Goal: Ask a question

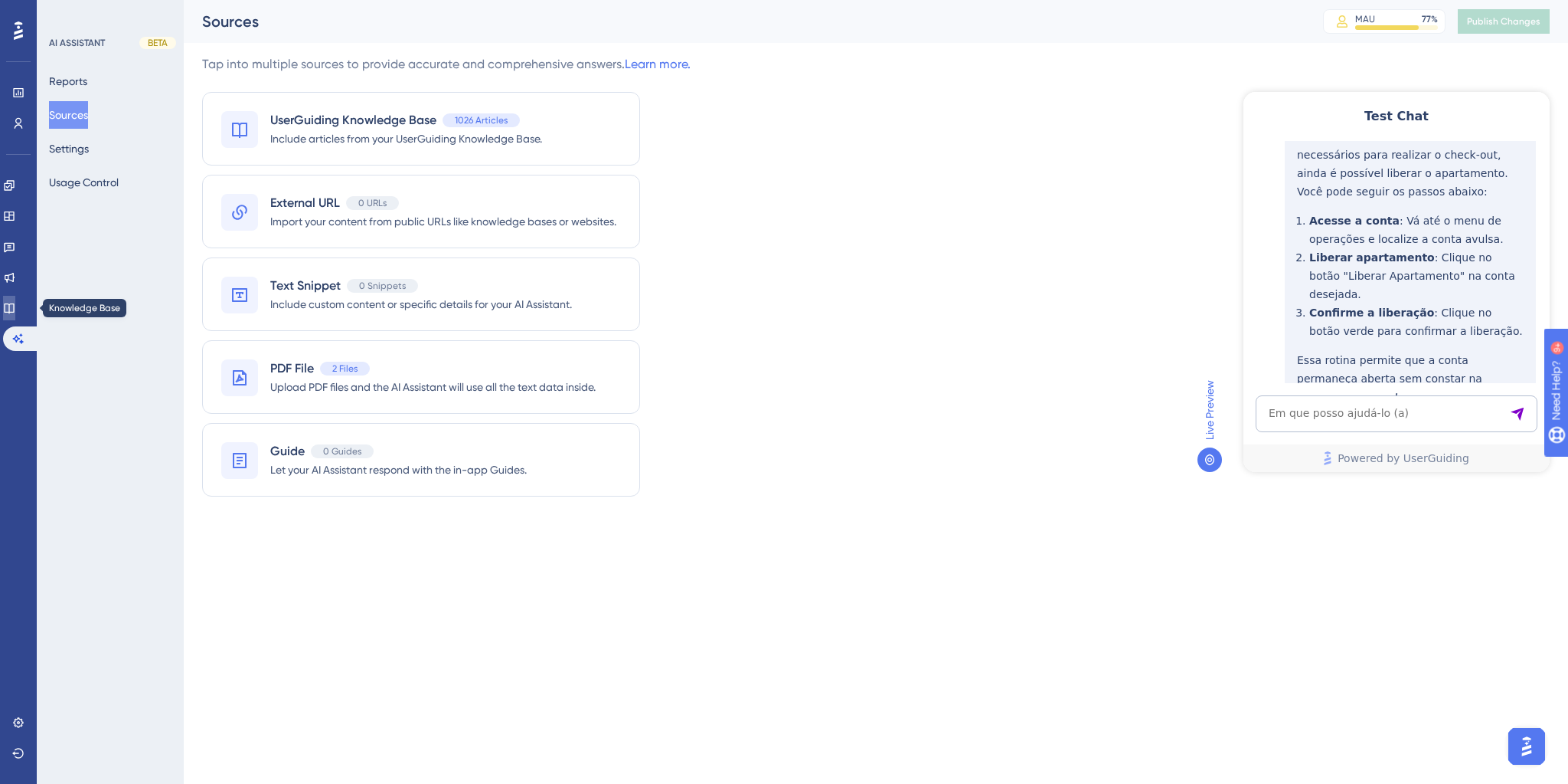
click at [16, 307] on icon at bounding box center [8, 308] width 12 height 12
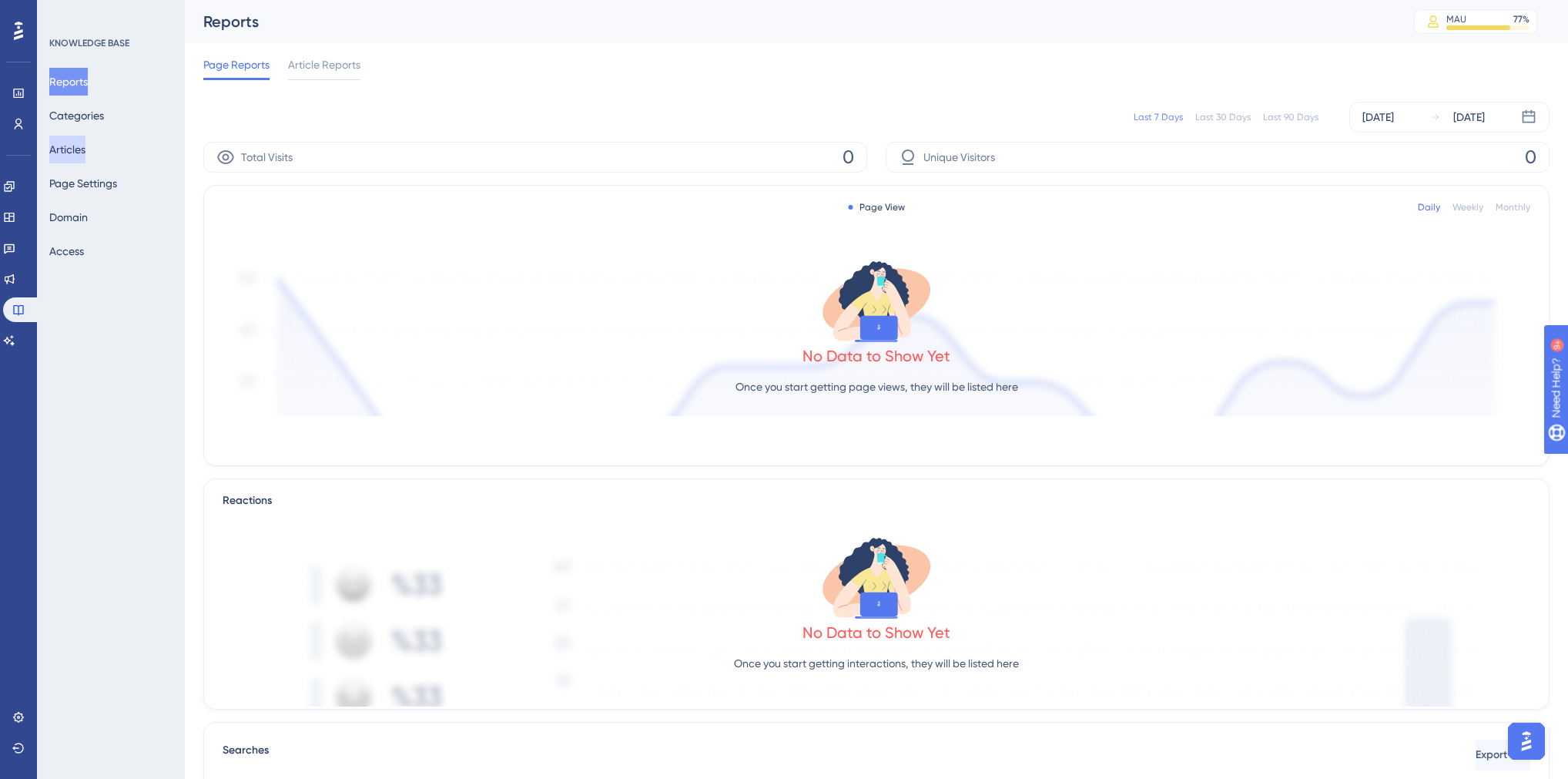
click at [86, 147] on button "Articles" at bounding box center [67, 149] width 36 height 28
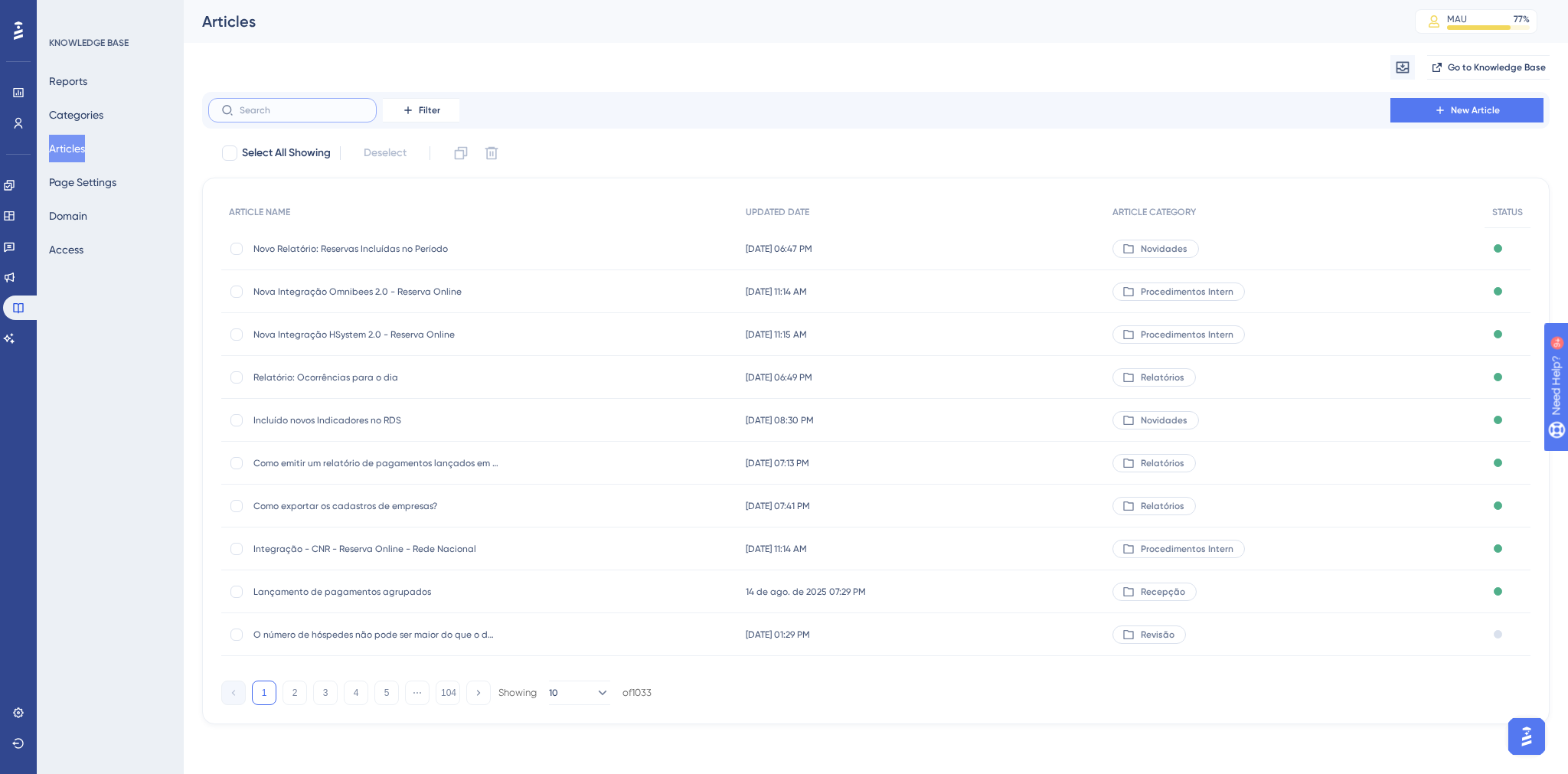
click at [300, 109] on input "text" at bounding box center [302, 111] width 124 height 11
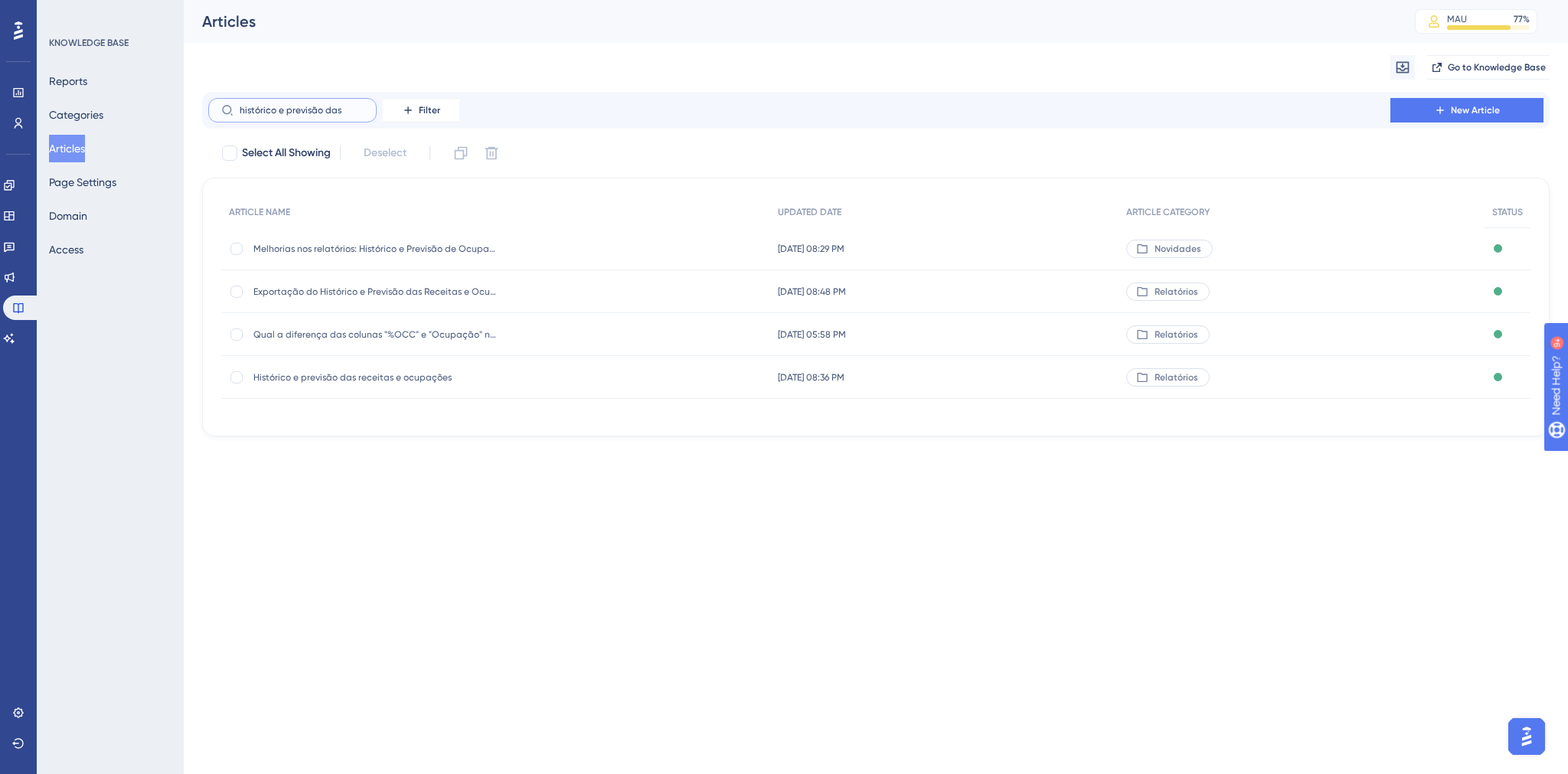
type input "histórico e previsão das"
click at [343, 372] on span "Histórico e previsão das receitas e ocupações" at bounding box center [376, 377] width 245 height 12
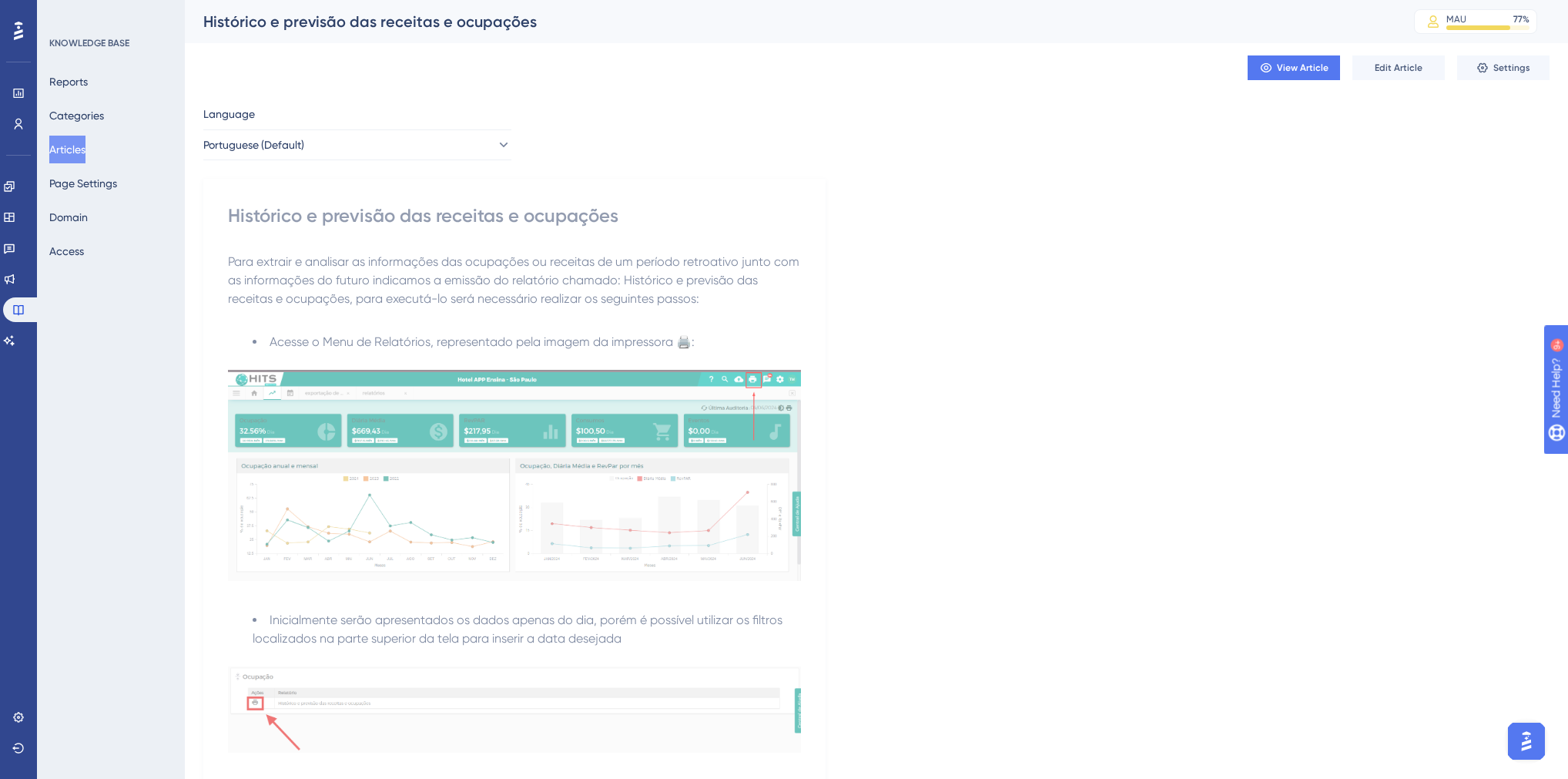
click at [1368, 82] on div "View Article Edit Article Settings" at bounding box center [877, 68] width 1346 height 50
click at [1368, 71] on button "Edit Article" at bounding box center [1399, 67] width 92 height 25
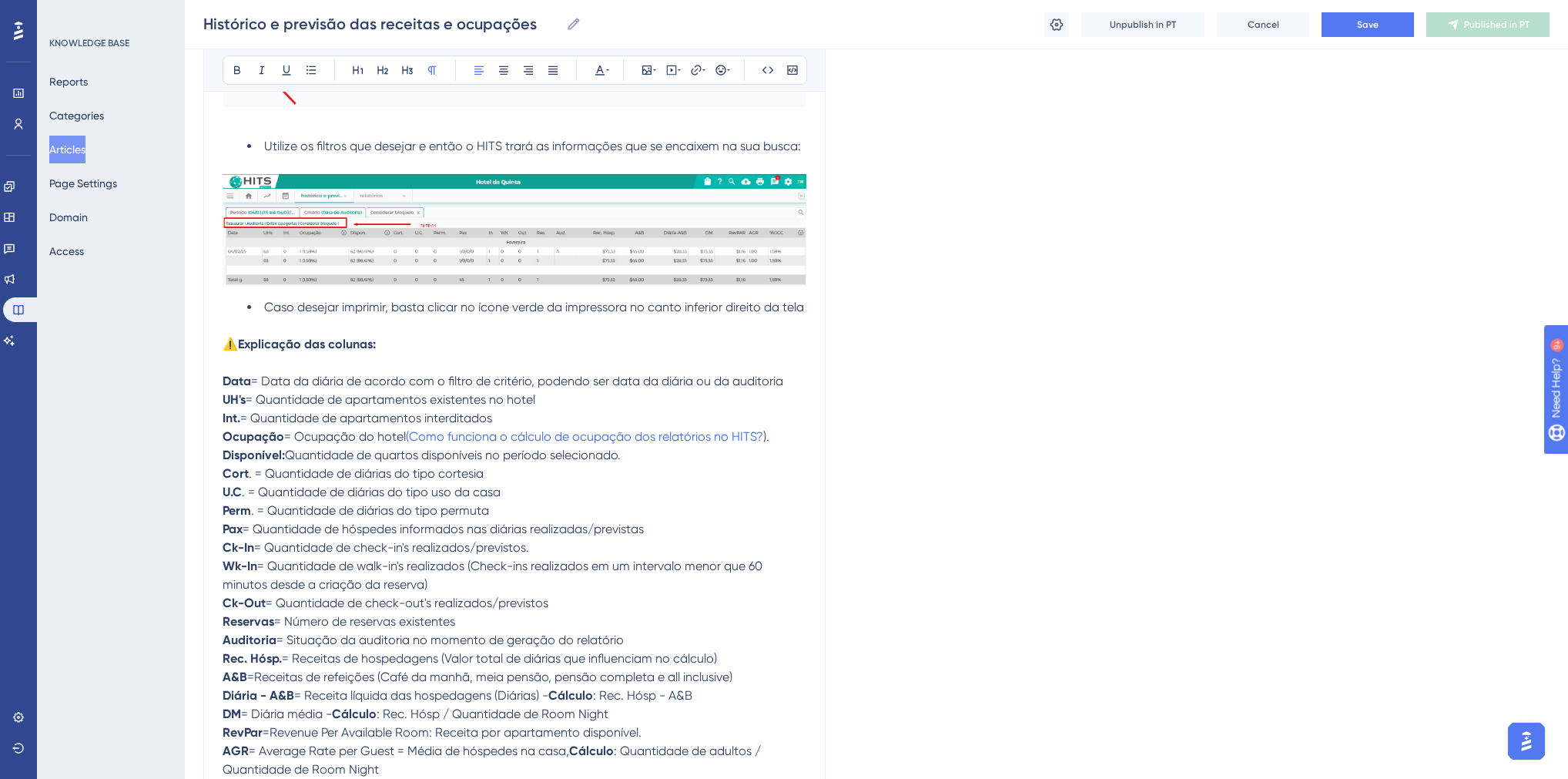
scroll to position [1067, 0]
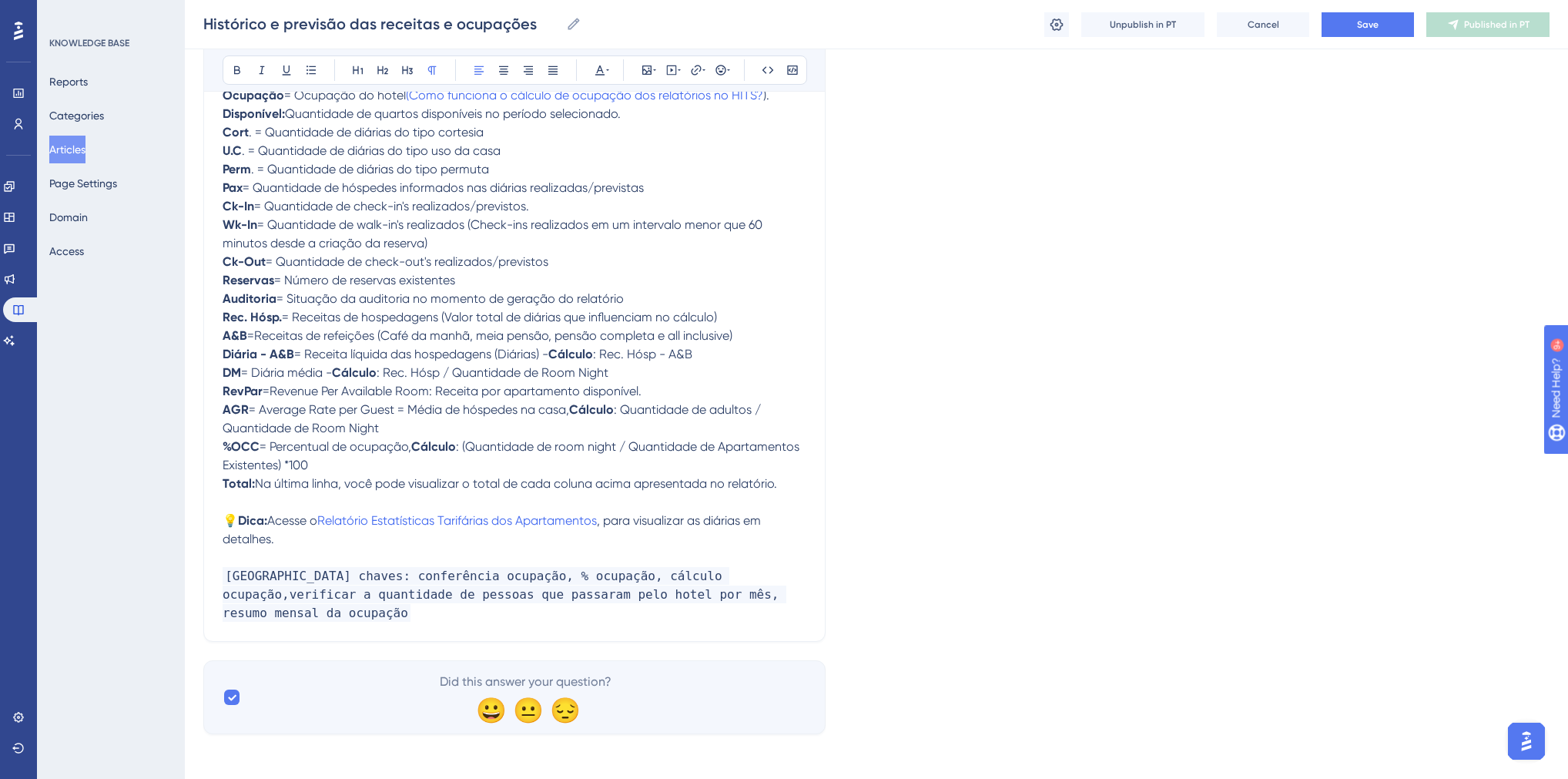
click at [767, 610] on p "[GEOGRAPHIC_DATA] chaves: conferência ocupação, % ocupação, cálculo ocupação,ve…" at bounding box center [515, 595] width 584 height 55
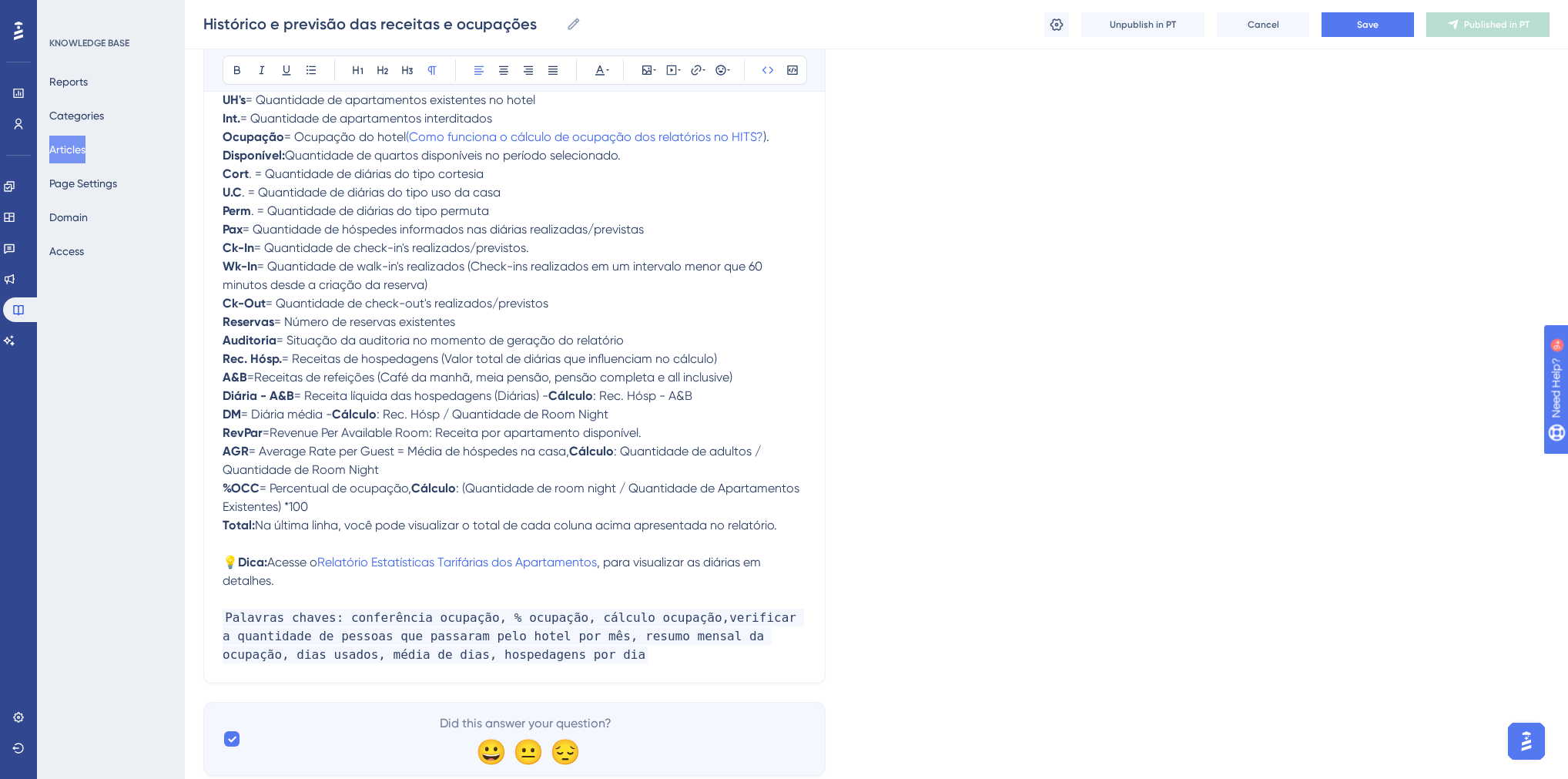
scroll to position [1006, 0]
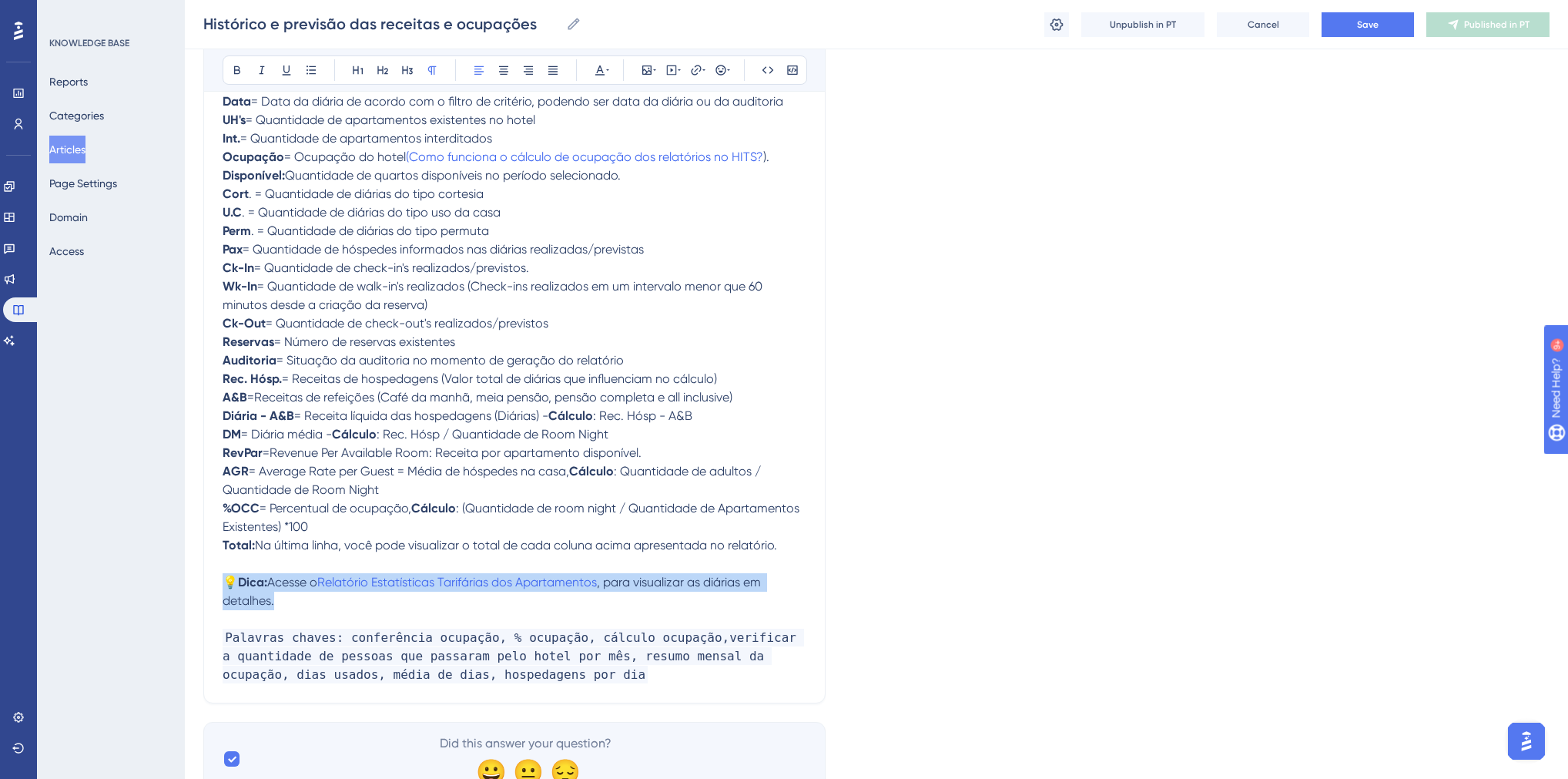
drag, startPoint x: 295, startPoint y: 615, endPoint x: 226, endPoint y: 598, distance: 71.1
click at [226, 598] on p "💡 Dica: Acesse o Relatório Estatísticas Tarifárias dos Apartamentos , para visu…" at bounding box center [515, 591] width 584 height 37
copy p "💡 Dica: Acesse o Relatório Estatísticas Tarifárias dos Apartamentos , para visu…"
click at [279, 610] on p "💡 Dica: Acesse o Relatório Estatísticas Tarifárias dos Apartamentos , para visu…" at bounding box center [515, 591] width 584 height 37
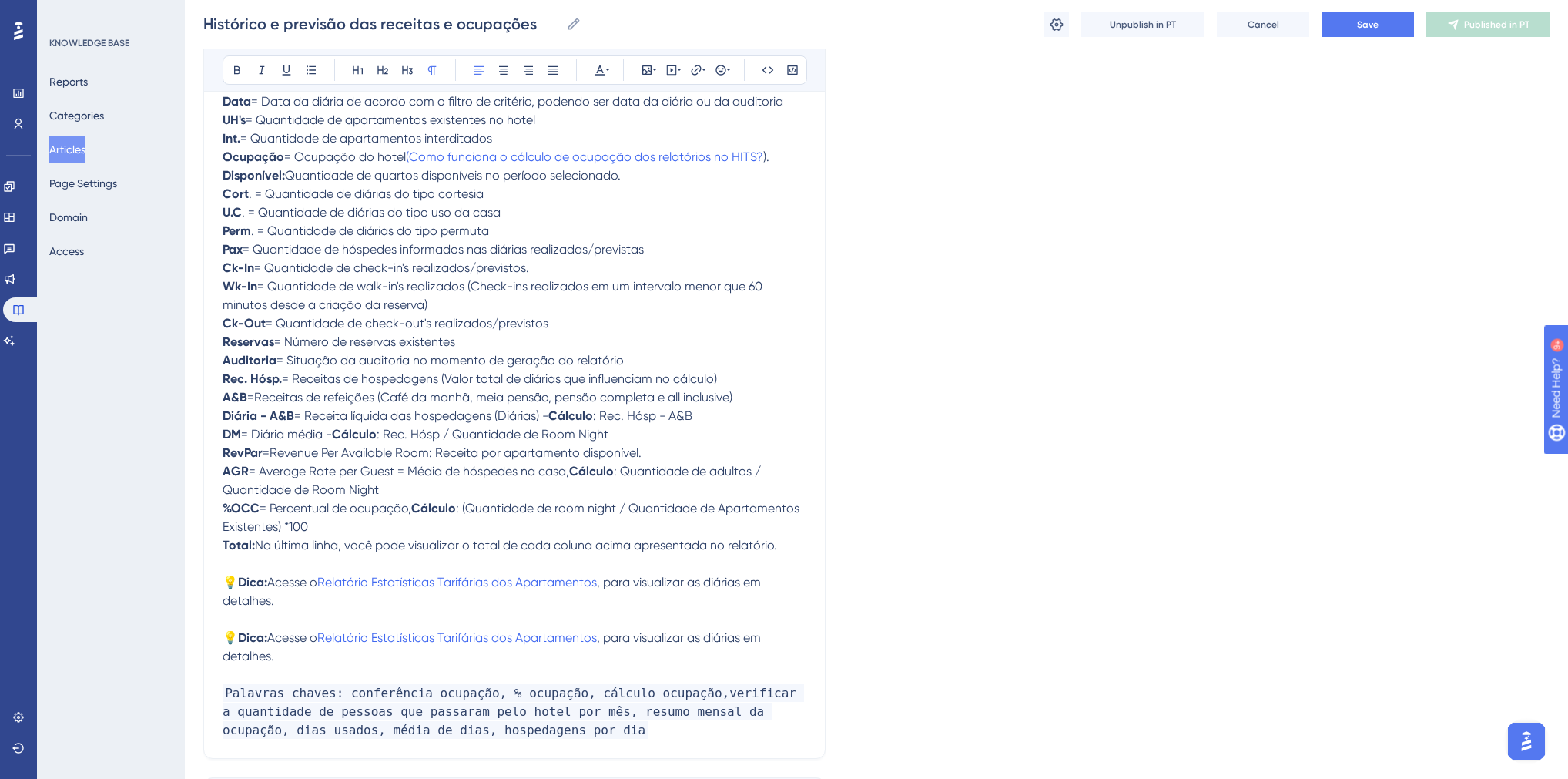
click at [270, 645] on span "Acesse o" at bounding box center [292, 637] width 50 height 15
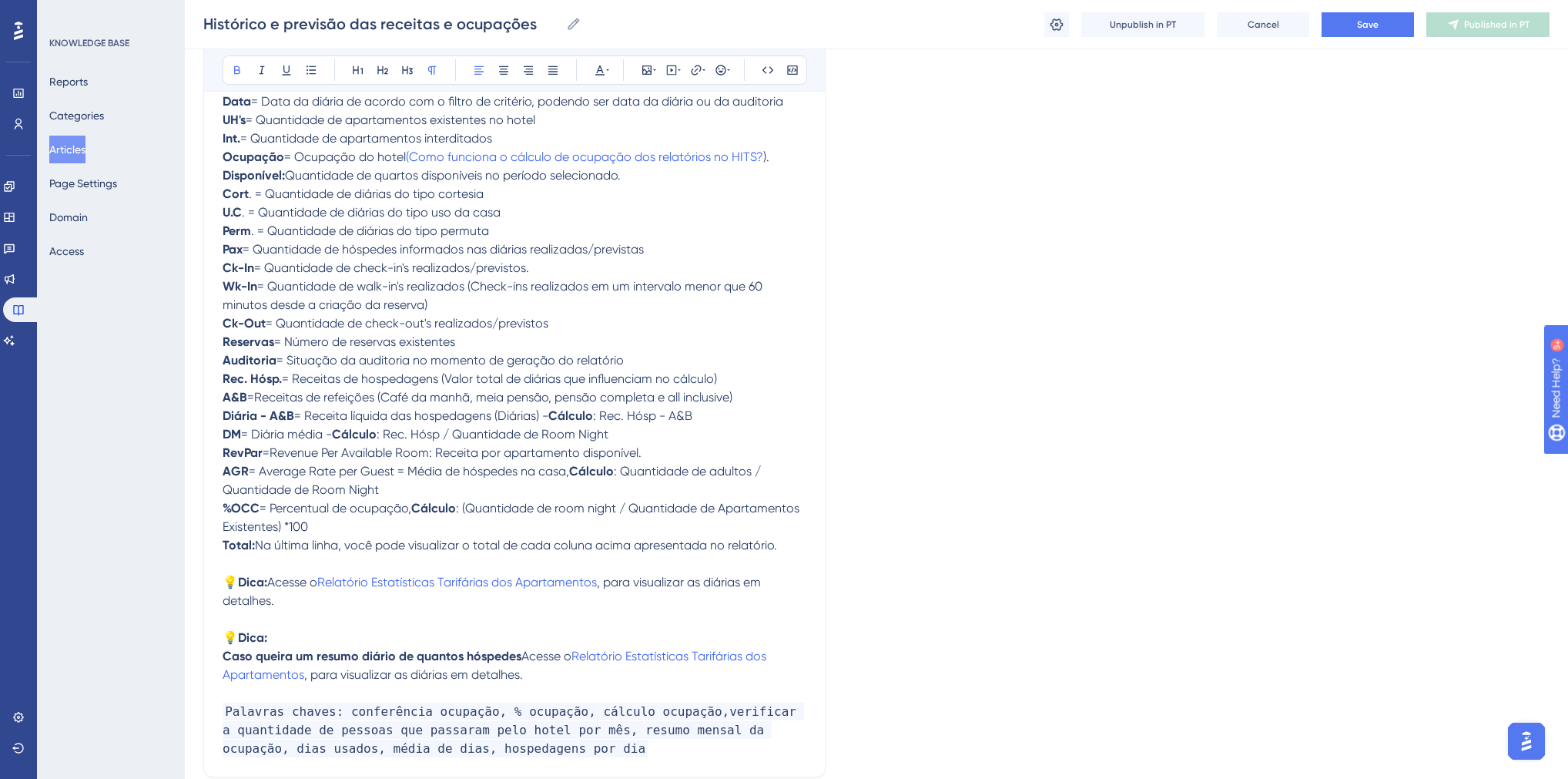
drag, startPoint x: 524, startPoint y: 669, endPoint x: 361, endPoint y: 669, distance: 163.0
click at [361, 669] on p "Caso queira um resumo diário de quantos hóspedes Acesse o Relatório Estatística…" at bounding box center [515, 666] width 584 height 37
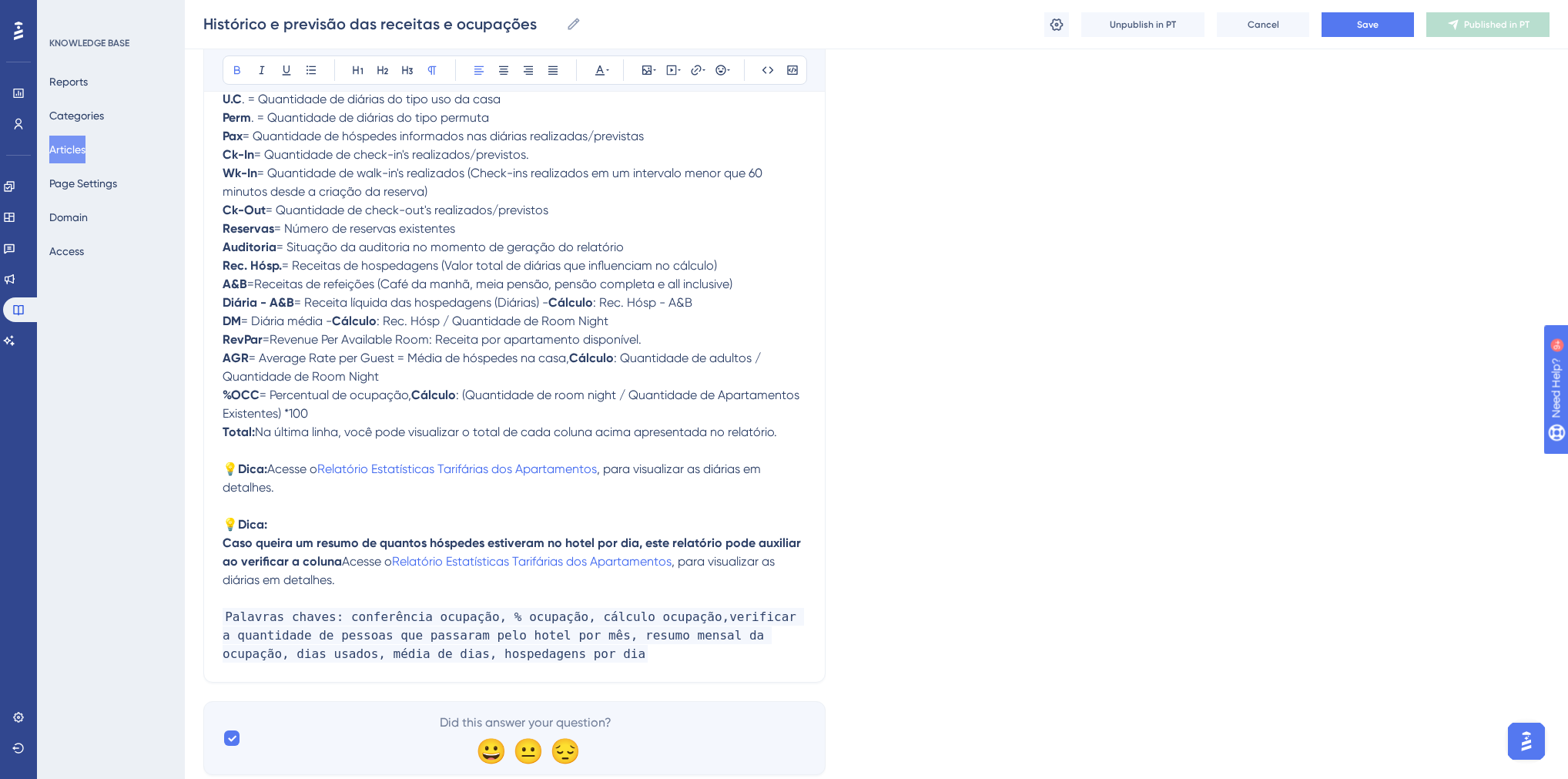
scroll to position [1180, 0]
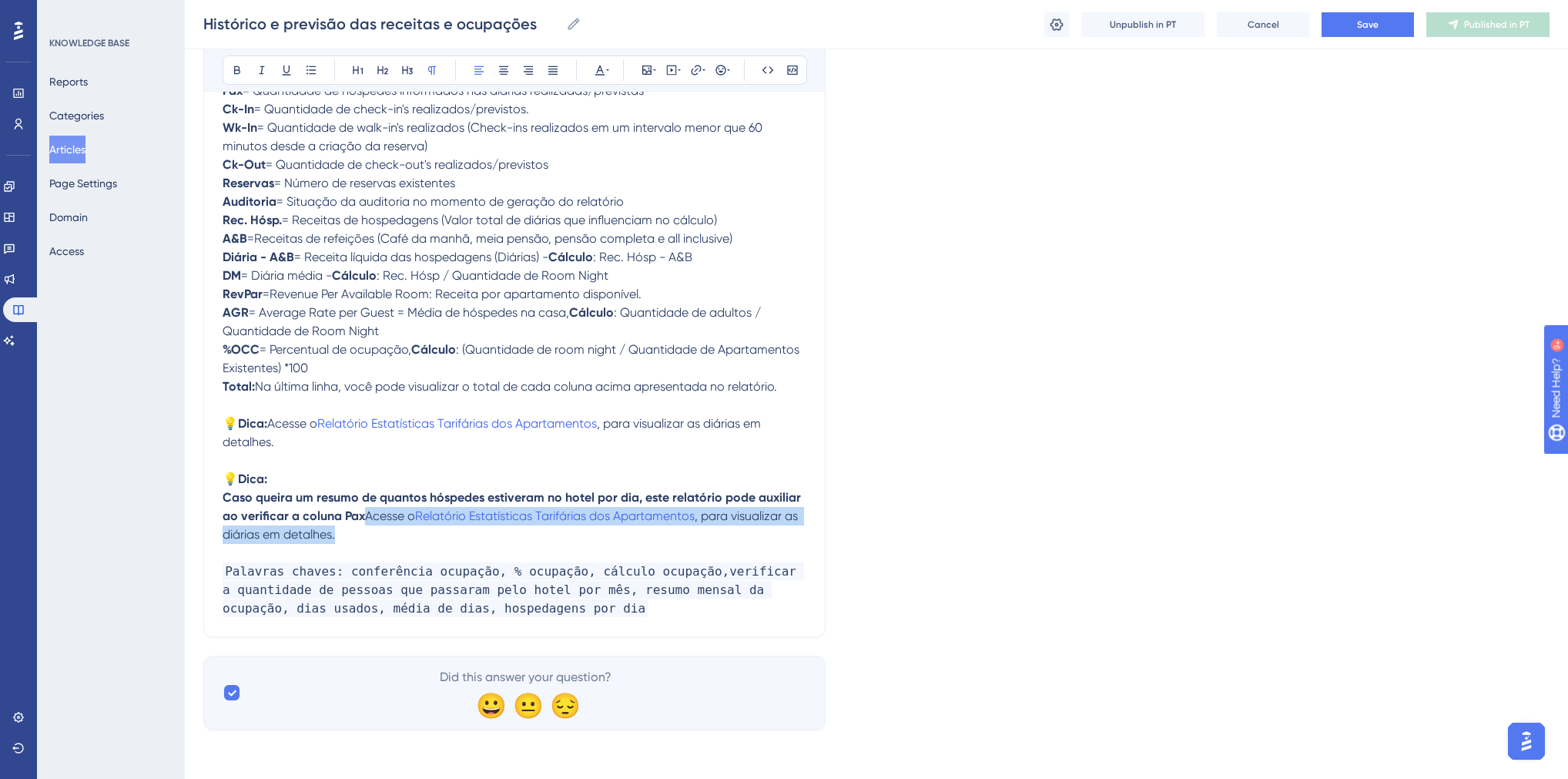
drag, startPoint x: 366, startPoint y: 517, endPoint x: 365, endPoint y: 529, distance: 12.0
click at [365, 529] on p "Caso queira um resumo de quantos hóspedes estiveram no hotel por dia, este rela…" at bounding box center [515, 516] width 584 height 55
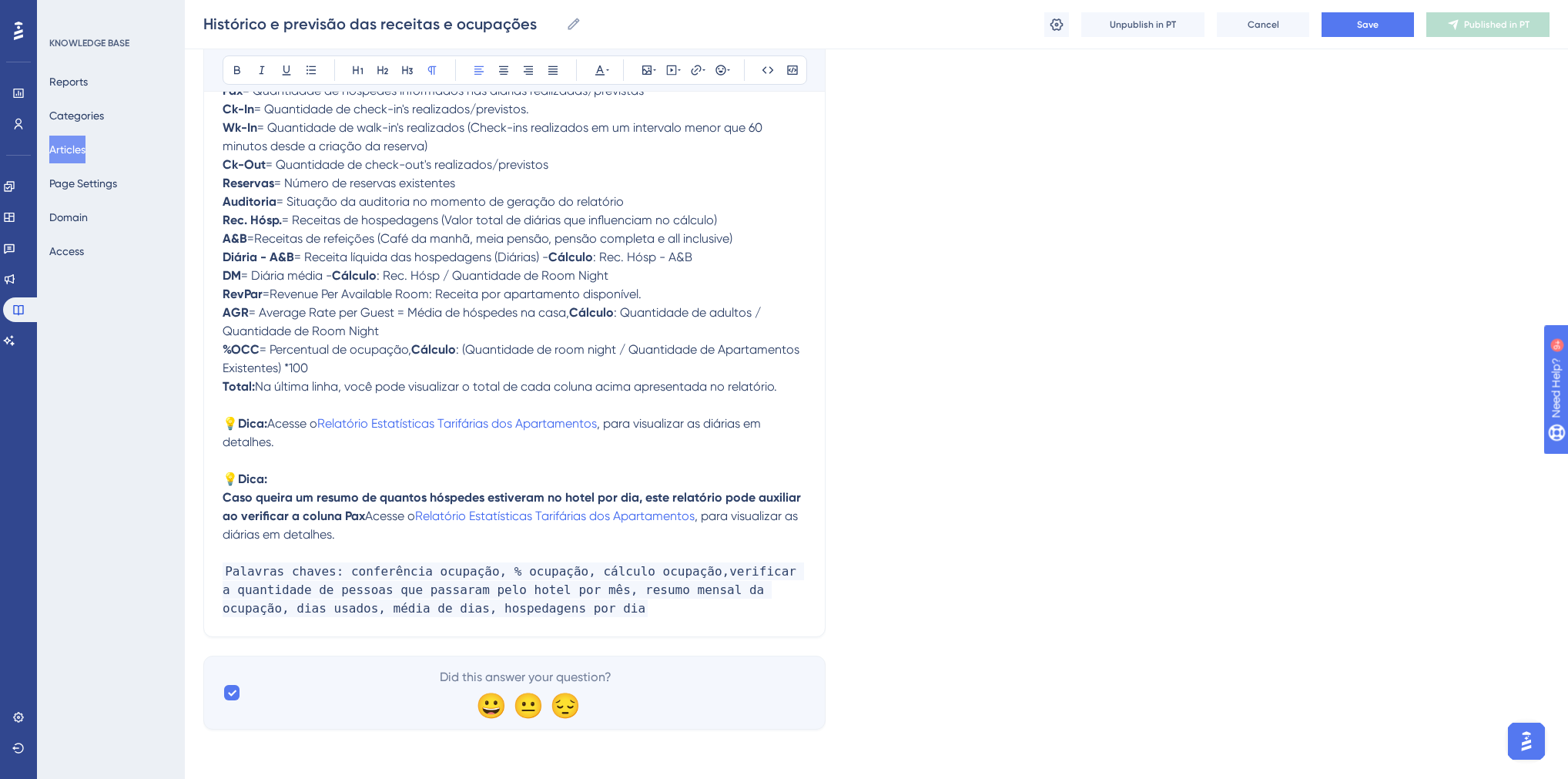
scroll to position [1161, 0]
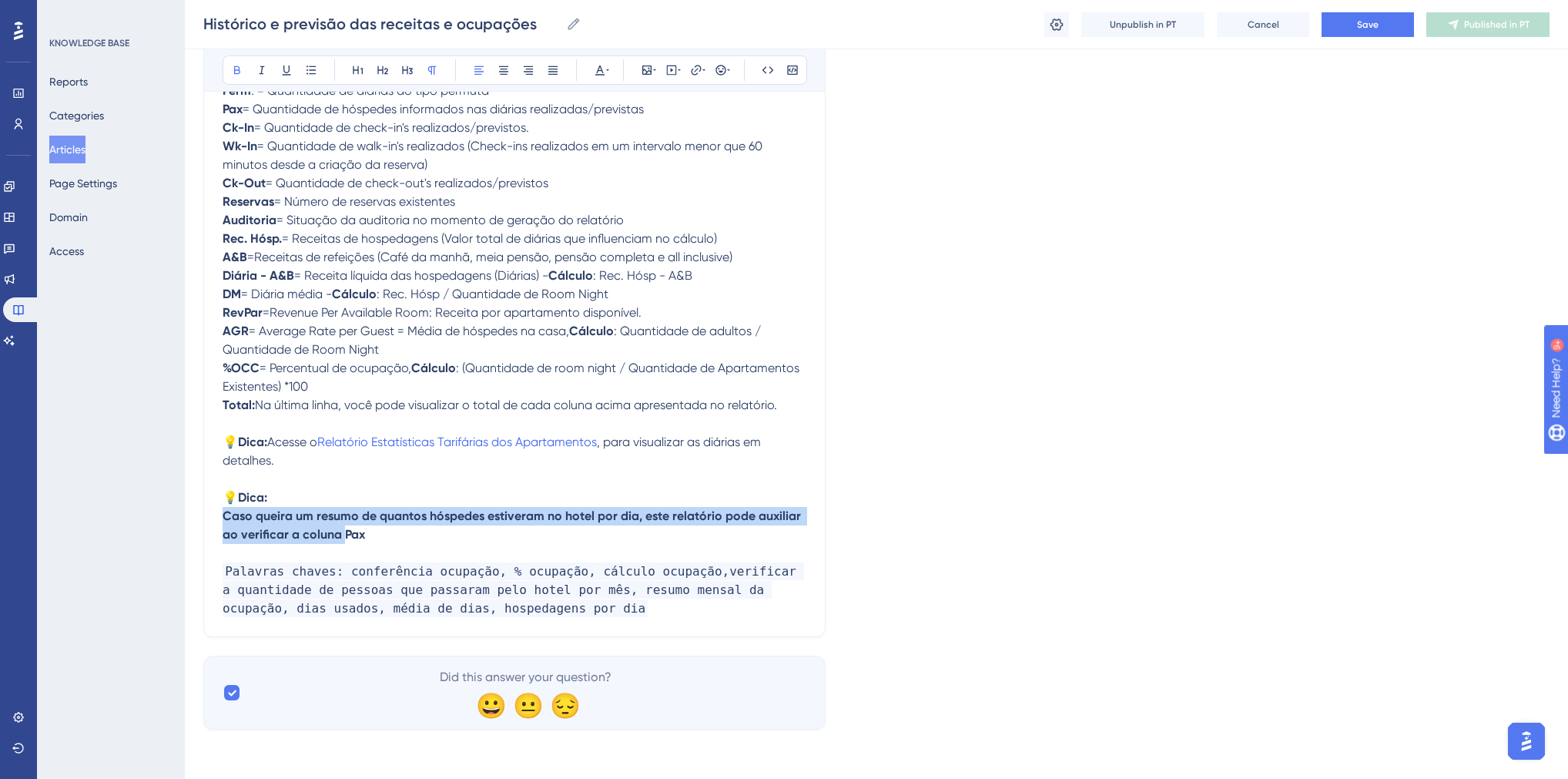
drag, startPoint x: 342, startPoint y: 535, endPoint x: 219, endPoint y: 520, distance: 123.9
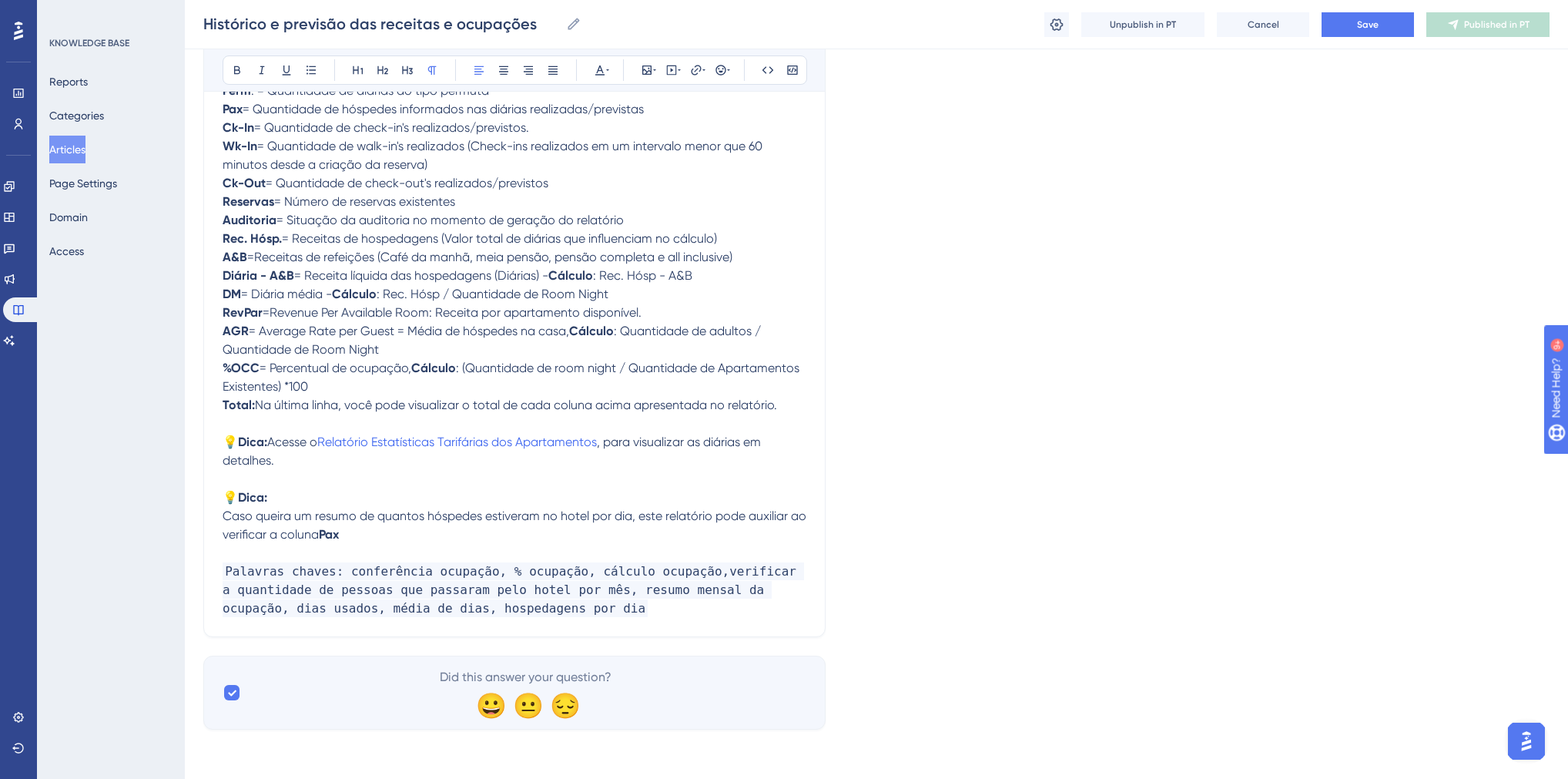
scroll to position [1161, 0]
click at [438, 525] on p "Caso queira um resumo de quantos hóspedes estiveram no hotel por dia, este rela…" at bounding box center [515, 525] width 584 height 37
click at [1358, 30] on span "Save" at bounding box center [1367, 24] width 21 height 12
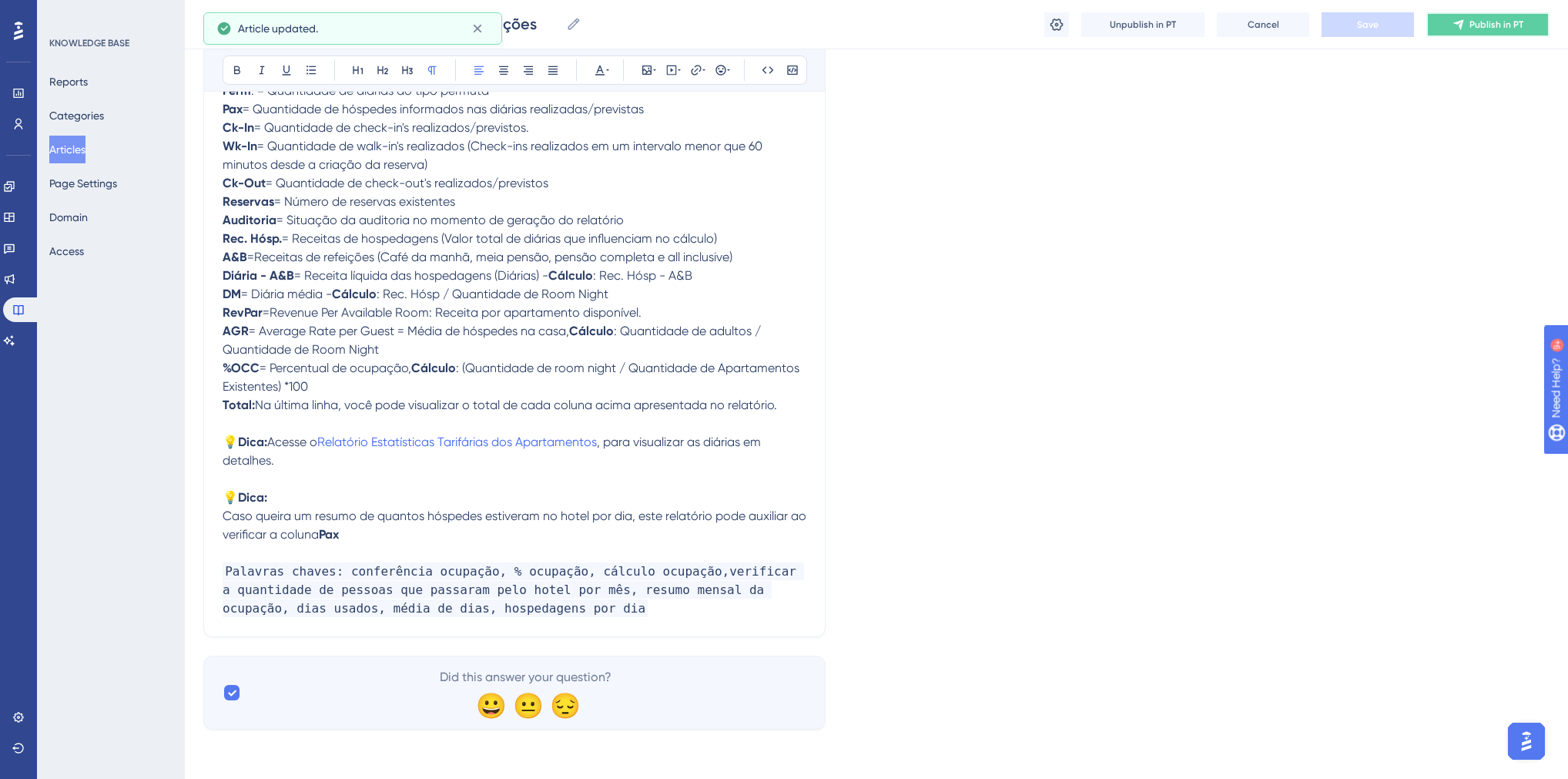
click at [1457, 30] on button "Publish in PT" at bounding box center [1488, 24] width 123 height 25
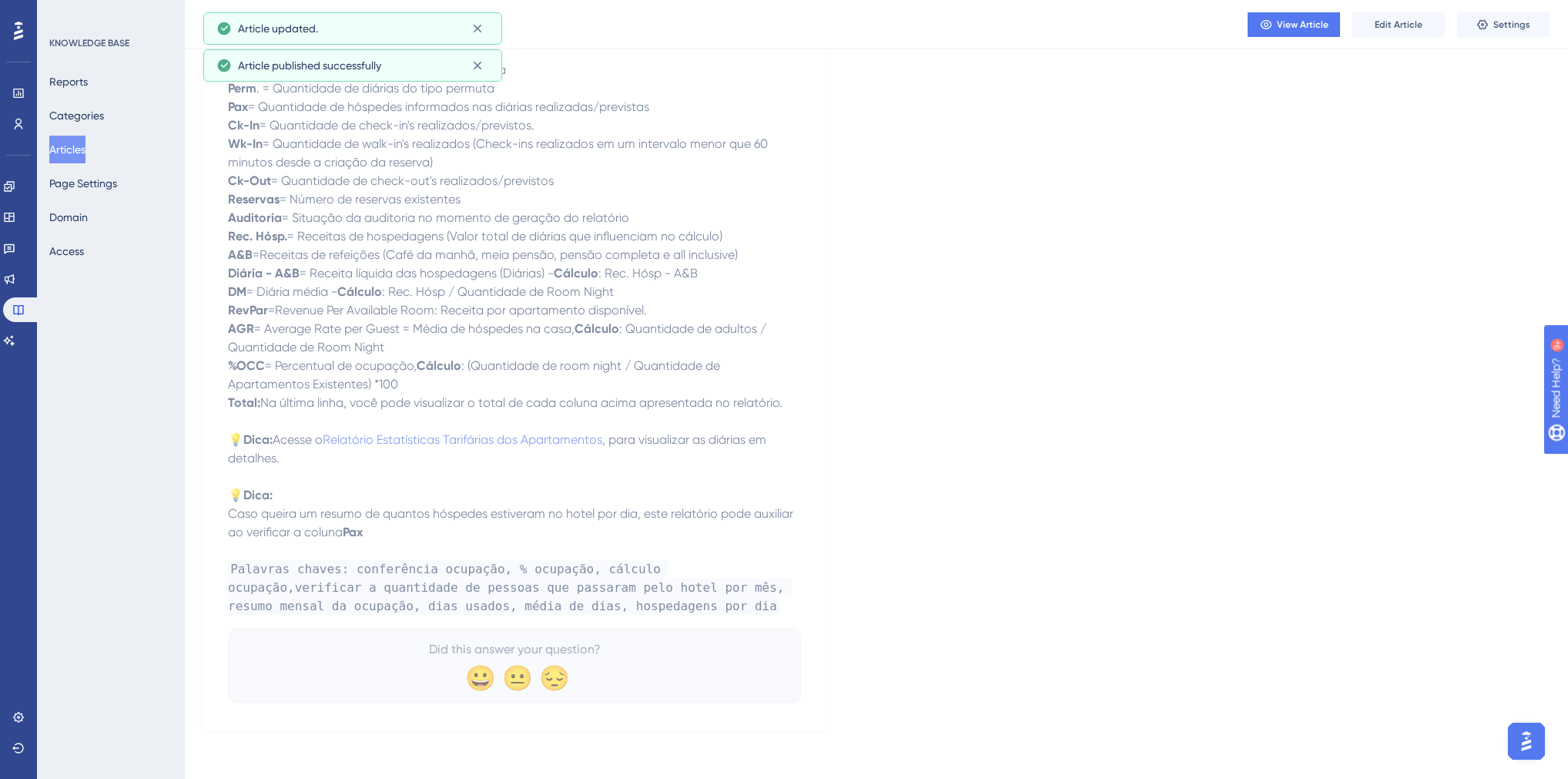
scroll to position [1112, 0]
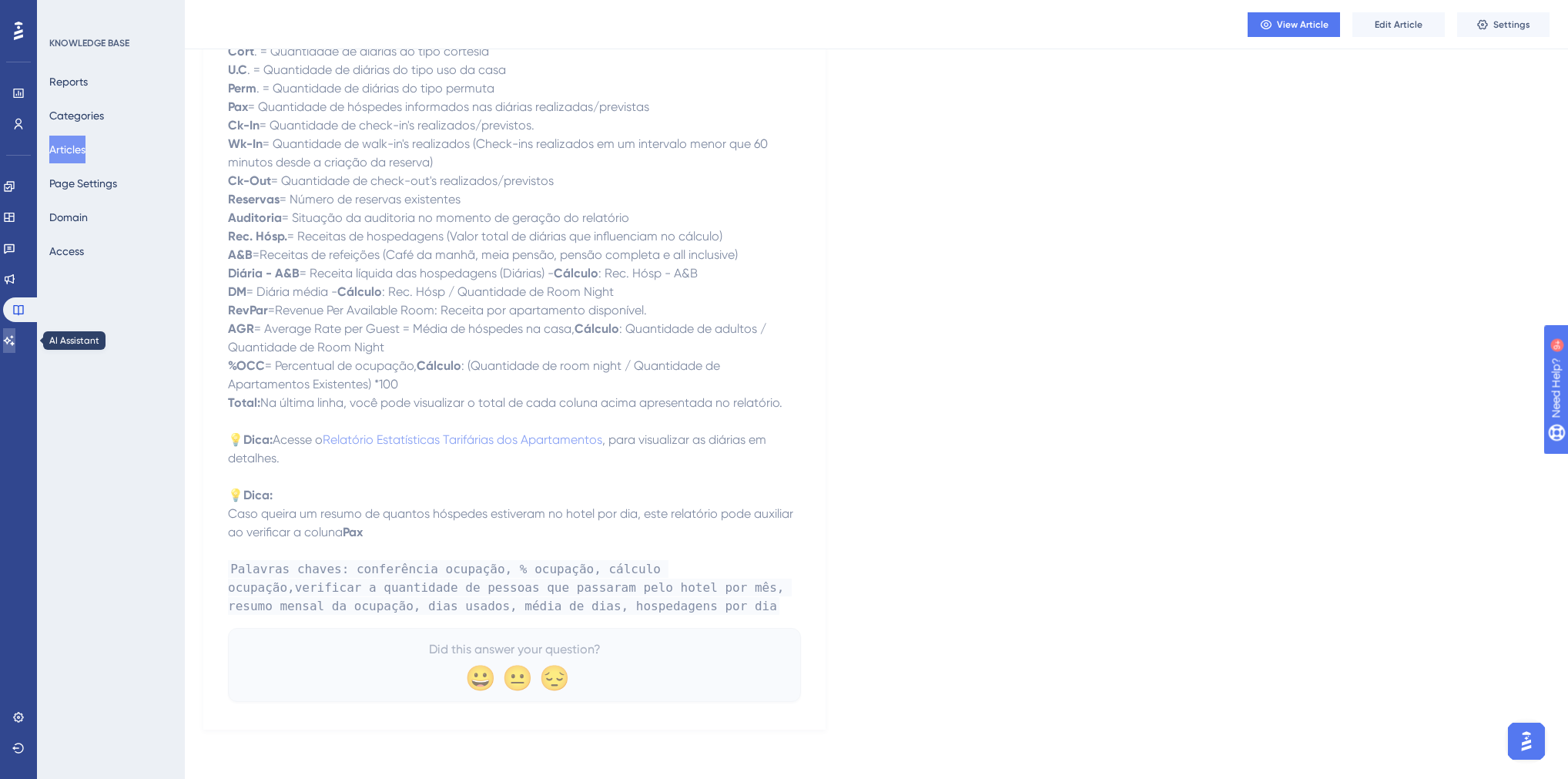
click at [16, 338] on icon at bounding box center [8, 340] width 12 height 12
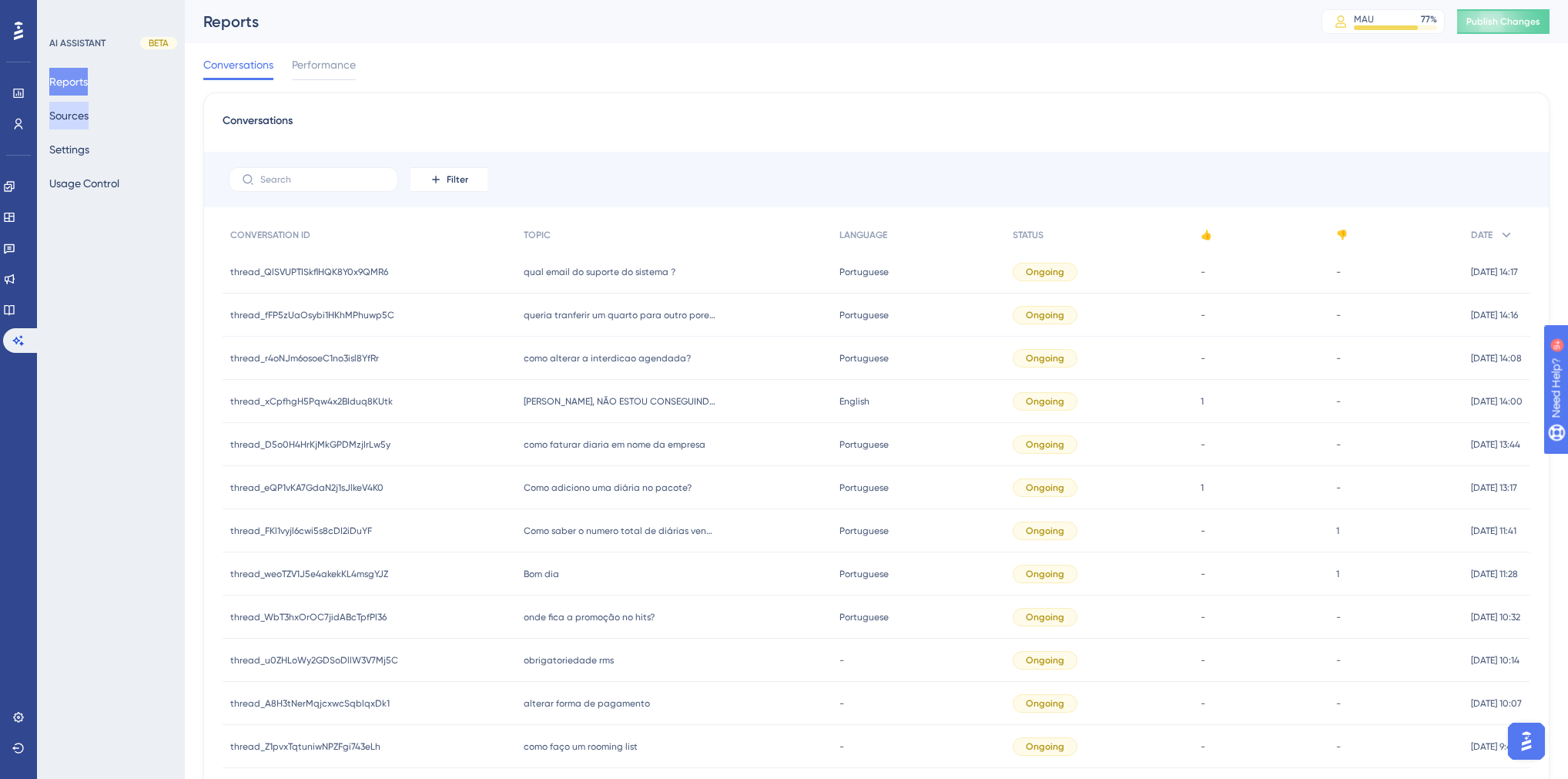
click at [77, 120] on button "Sources" at bounding box center [69, 115] width 40 height 28
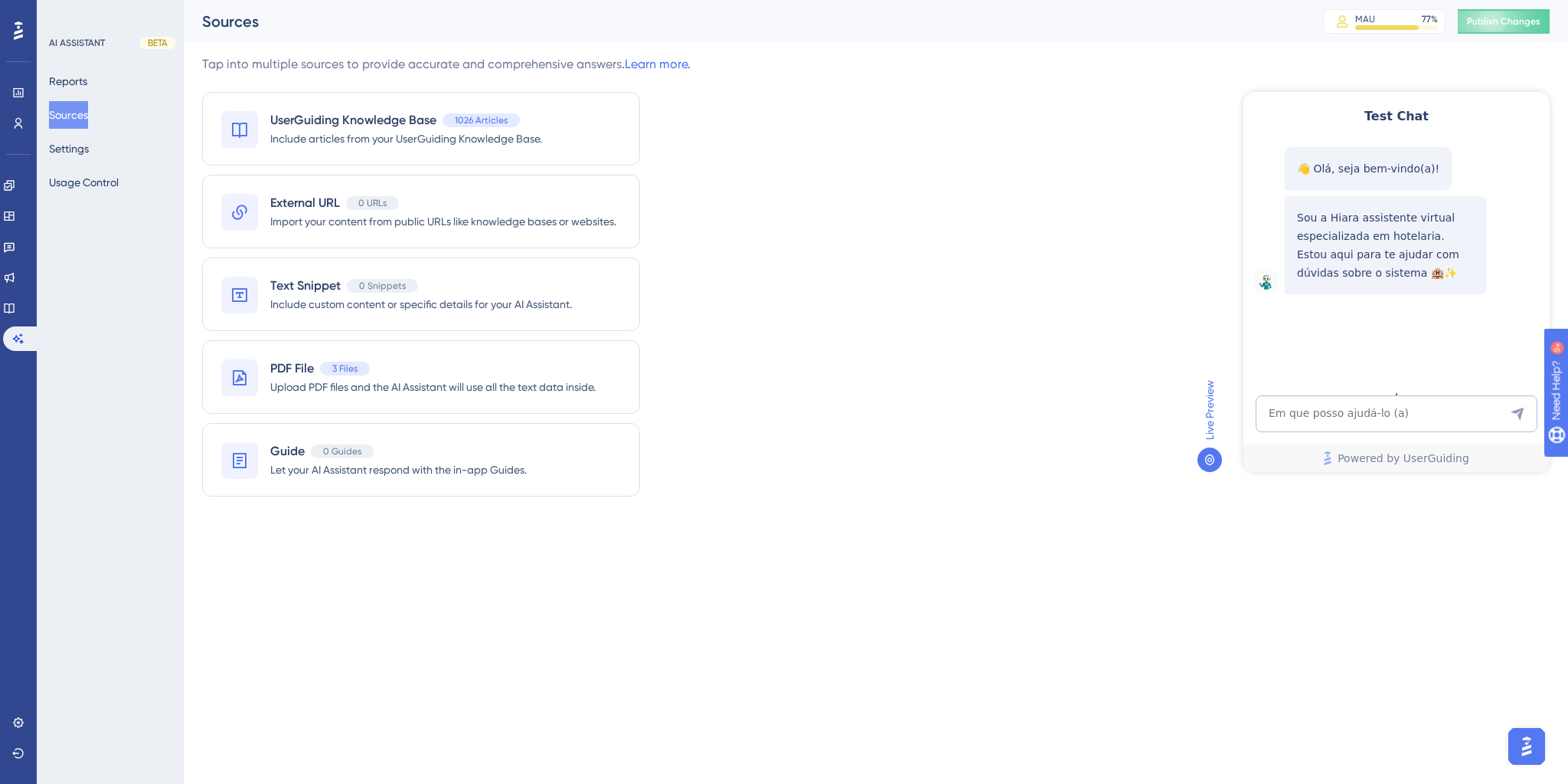
click at [1464, 39] on div "Sources MAU 77 % Click to see add-on and upgrade options Publish Changes" at bounding box center [876, 21] width 1384 height 43
click at [1468, 22] on span "Publish Changes" at bounding box center [1504, 21] width 73 height 12
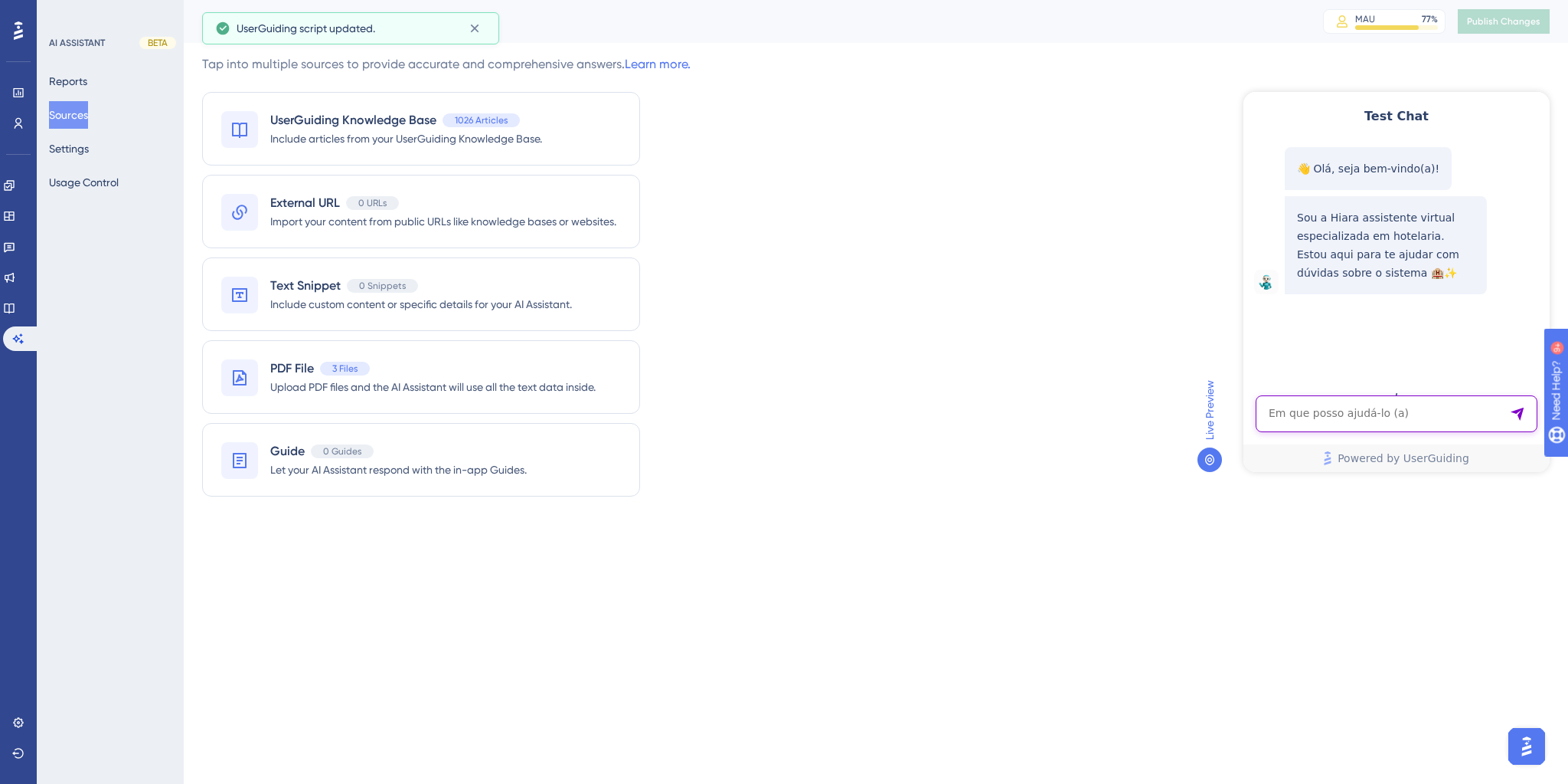
click at [1357, 410] on textarea "AI Assistant Text Input" at bounding box center [1397, 414] width 282 height 37
paste textarea "qual melhor reatório para saber a medias de dias que os hospedes ultilizam o ho…"
type textarea "qual melhor reatório para saber a medias de dias que os hospedes ultilizam o ho…"
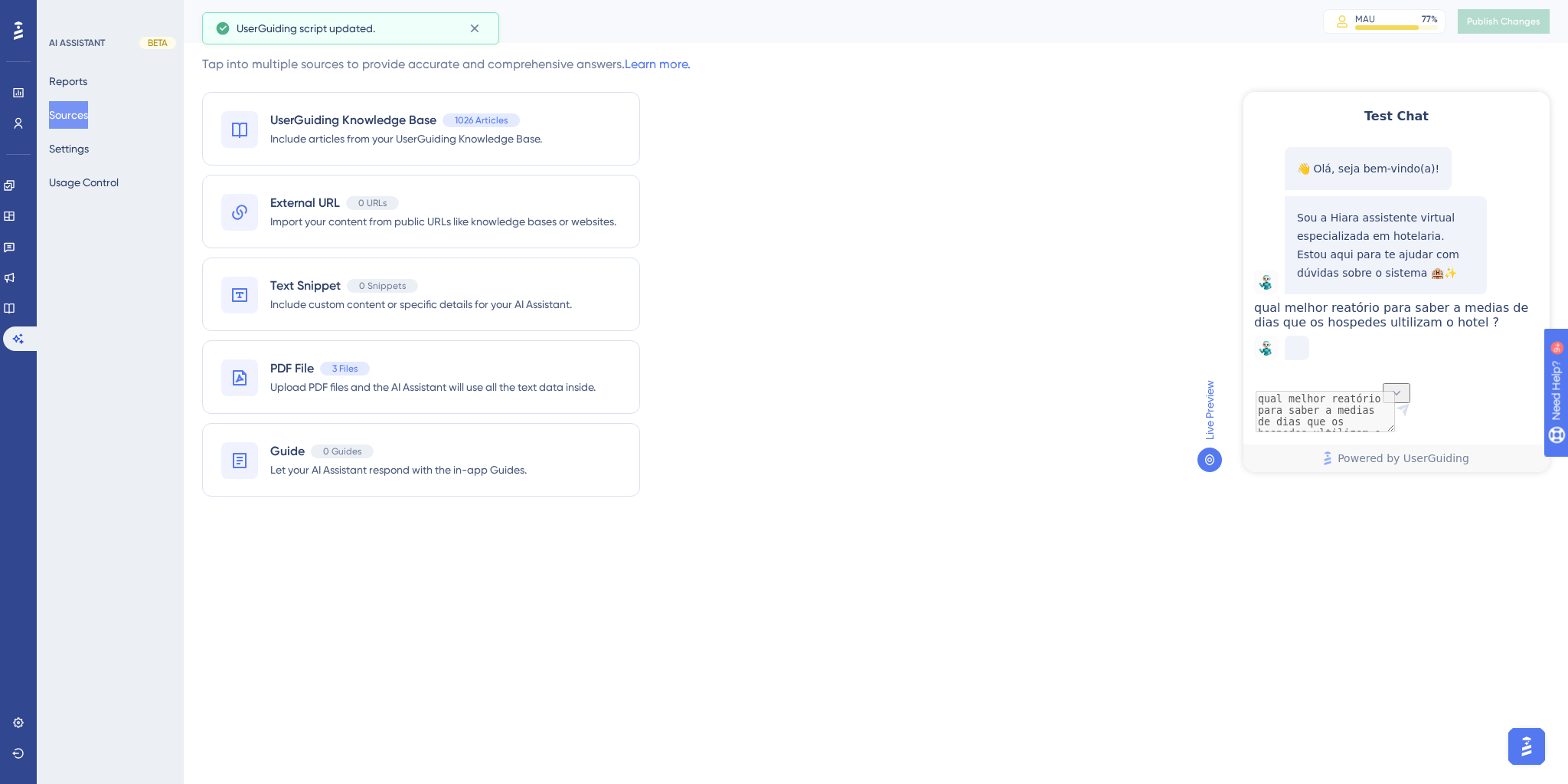
scroll to position [55, 0]
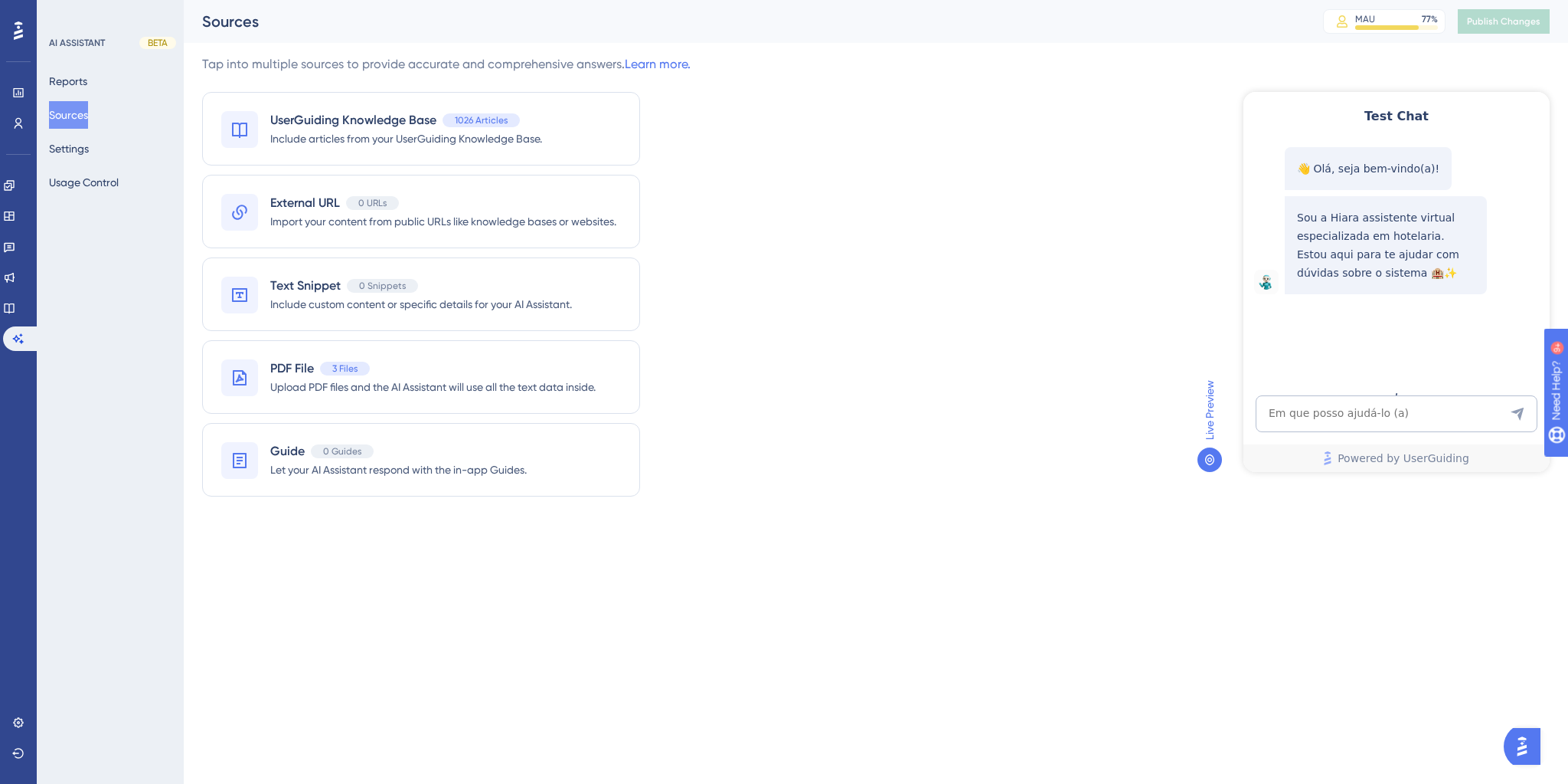
click at [1286, 408] on textarea "AI Assistant Text Input" at bounding box center [1397, 414] width 282 height 37
click at [1273, 410] on textarea "AI Assistant Text Input" at bounding box center [1397, 414] width 282 height 37
paste textarea "qual melhor reatório para saber a medias de dias que os hospedes ultilizam o ho…"
type textarea "qual melhor reatório para saber a medias de dias que os hospedes ultilizam o ho…"
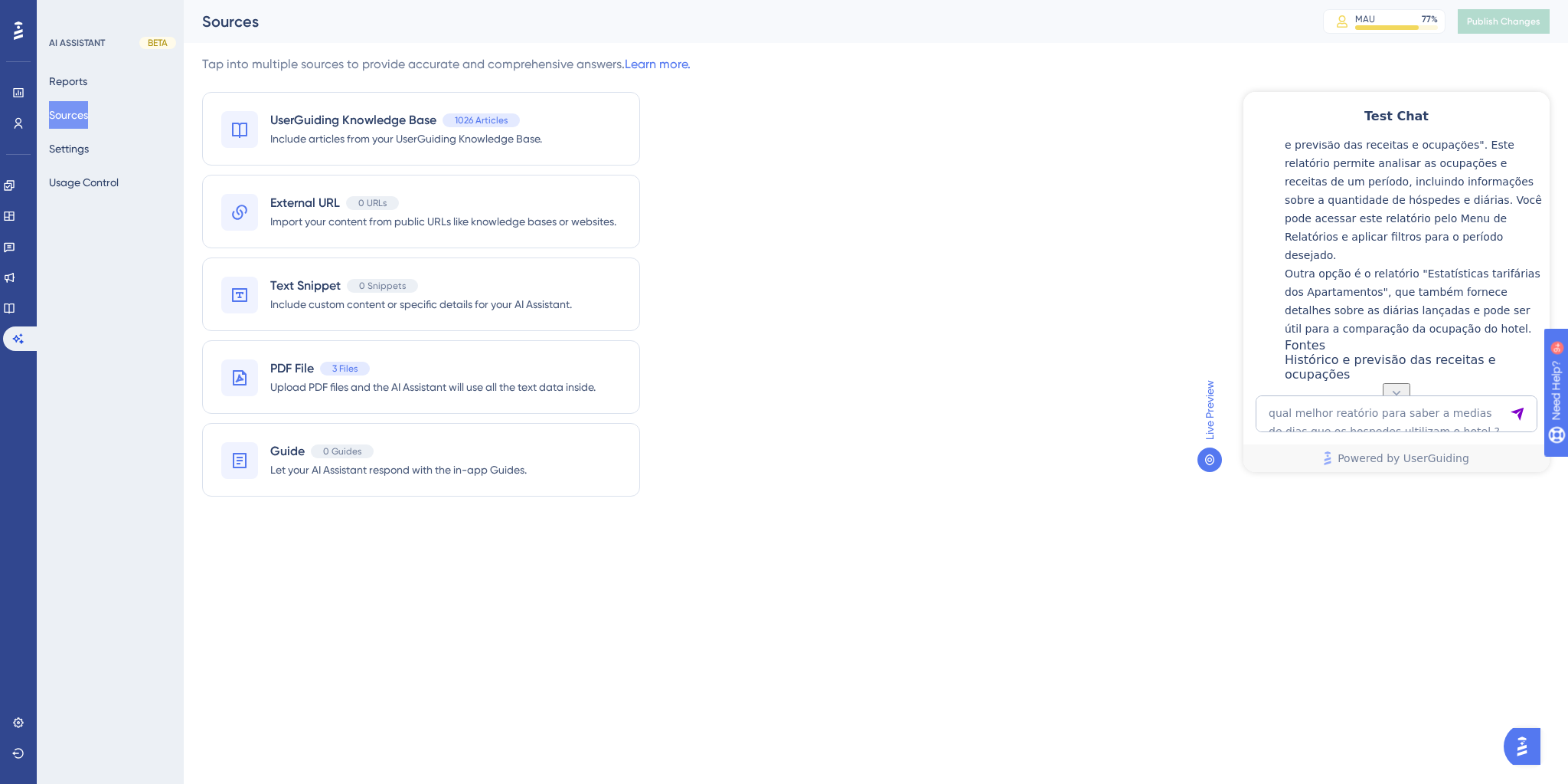
scroll to position [268, 0]
click at [1309, 405] on textarea "qual melhor reatório para saber a medias de dias que os hospedes ultilizam o ho…" at bounding box center [1397, 414] width 282 height 37
paste textarea "qual melhor relatorio para saber em media de dias ?"
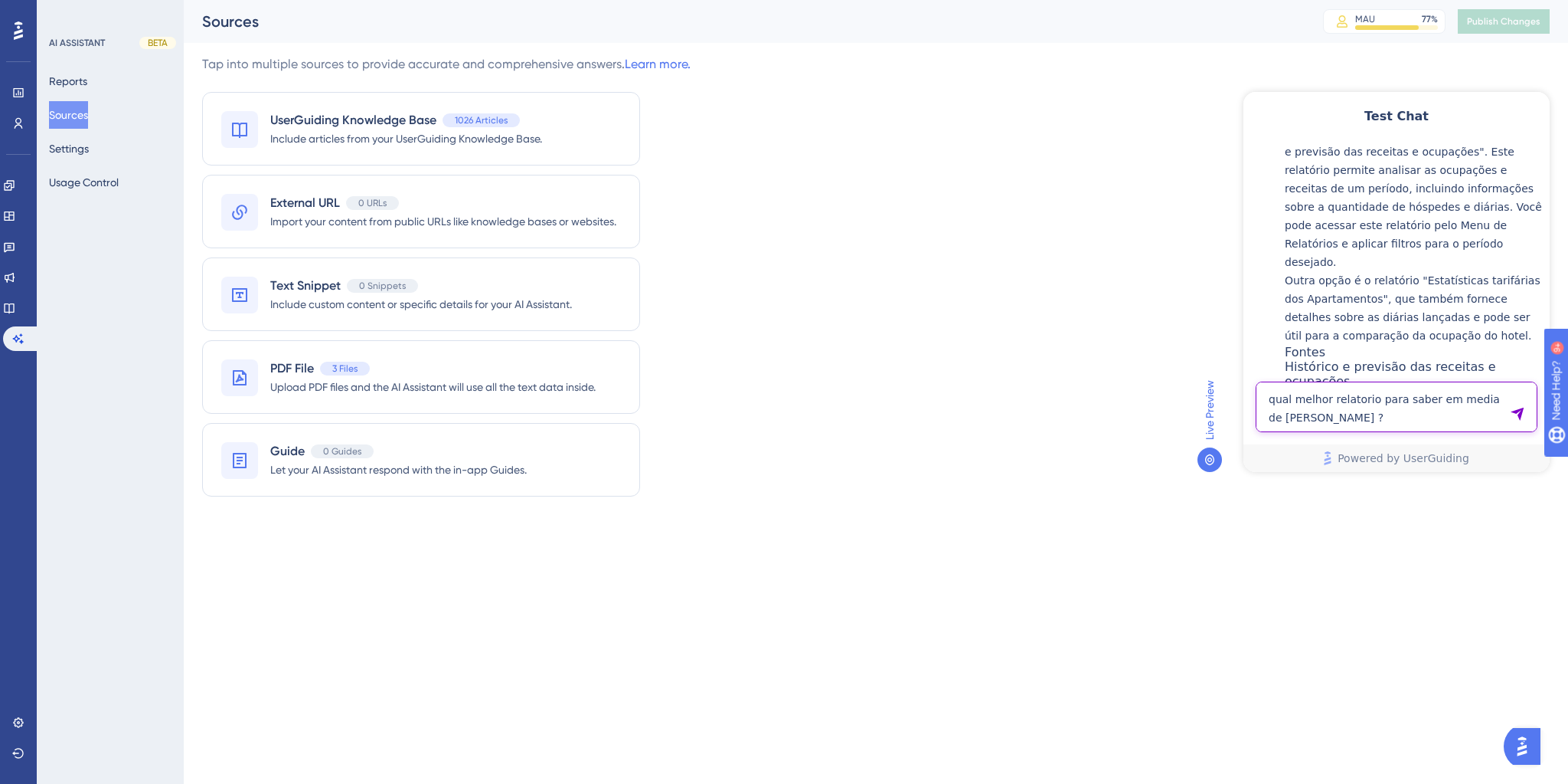
type textarea "qual melhor relatorio para saber em media de dias ?"
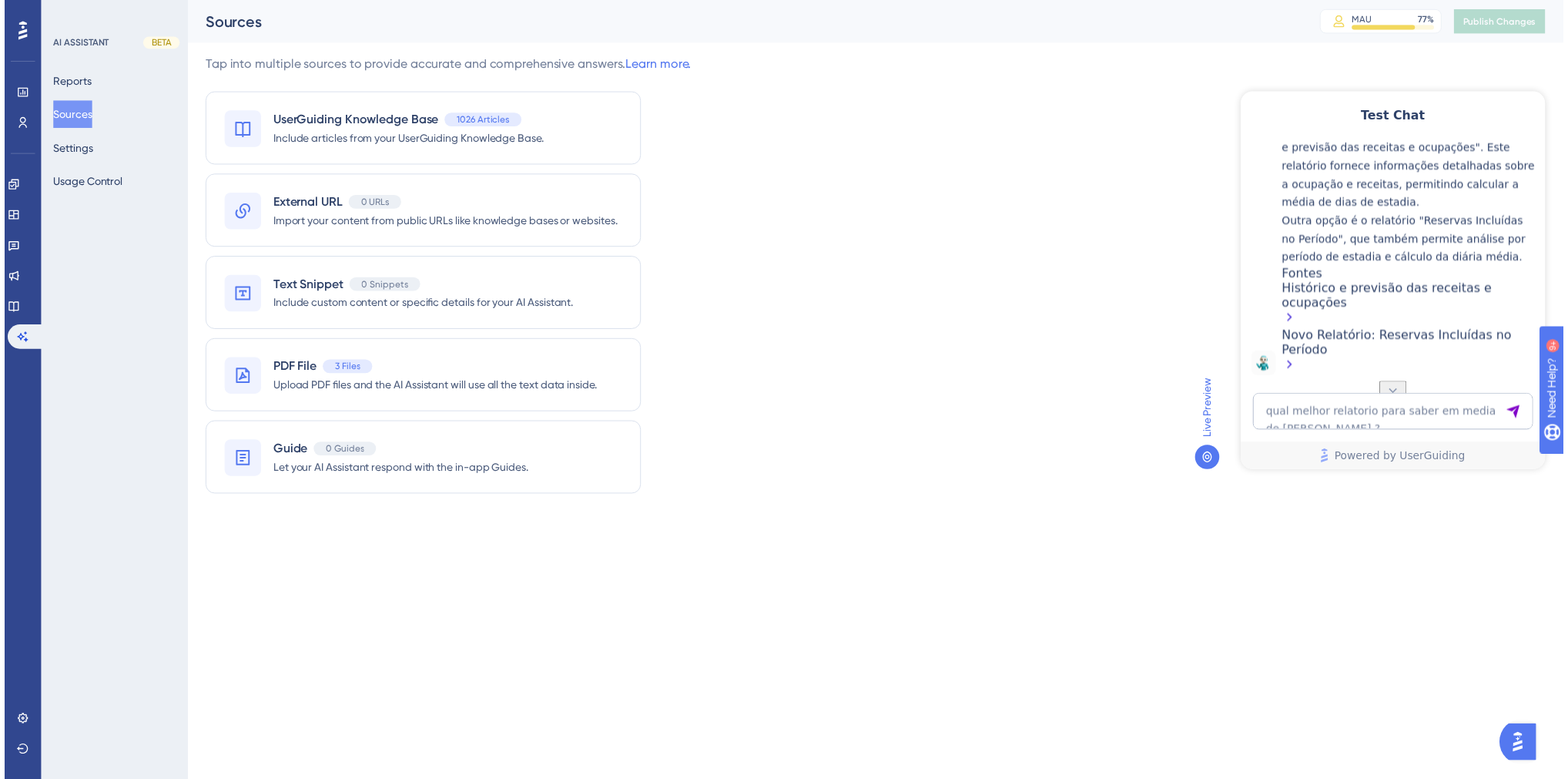
scroll to position [838, 0]
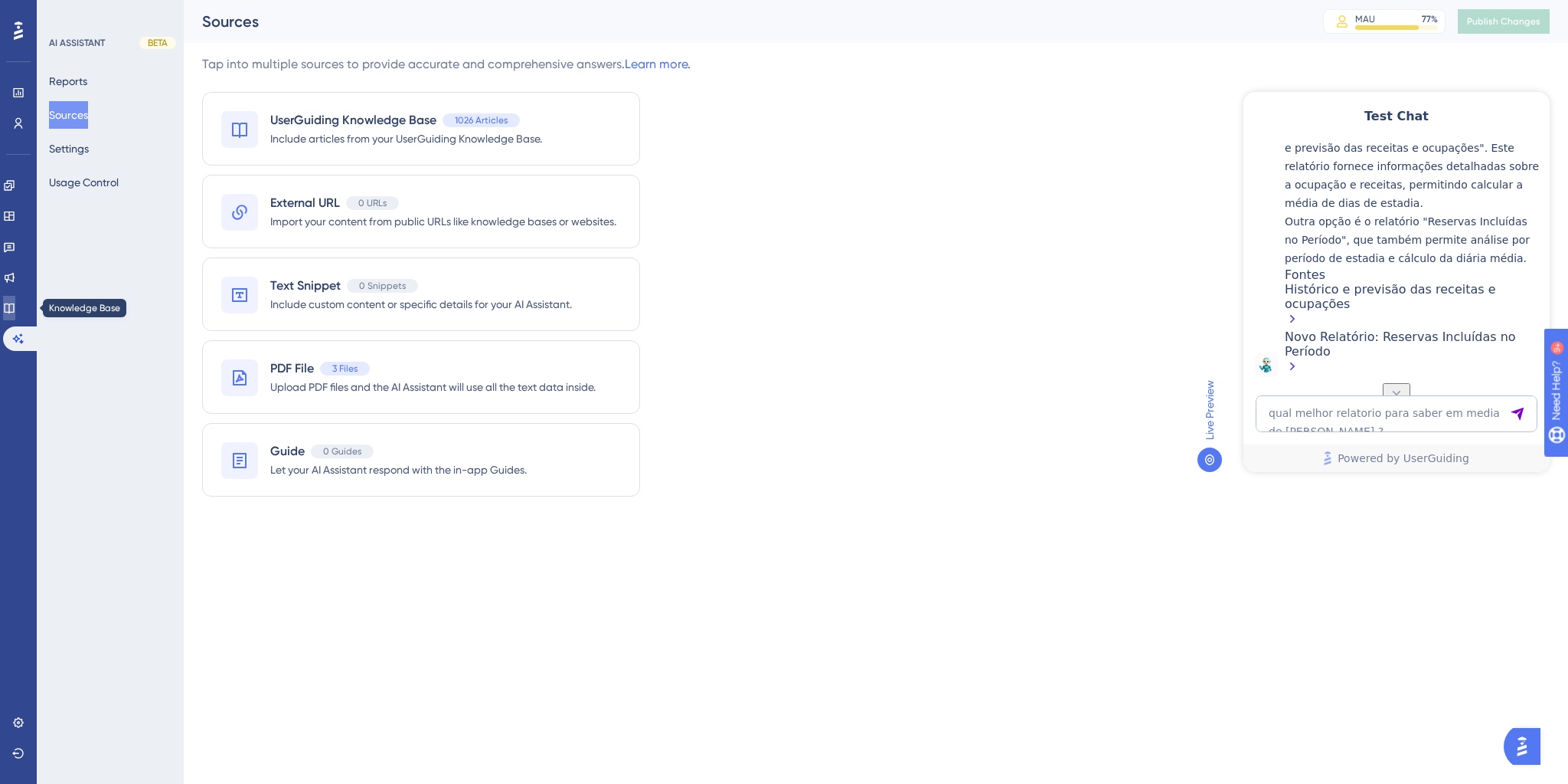
click at [16, 309] on icon at bounding box center [8, 308] width 12 height 12
